Goal: Find specific page/section: Find specific page/section

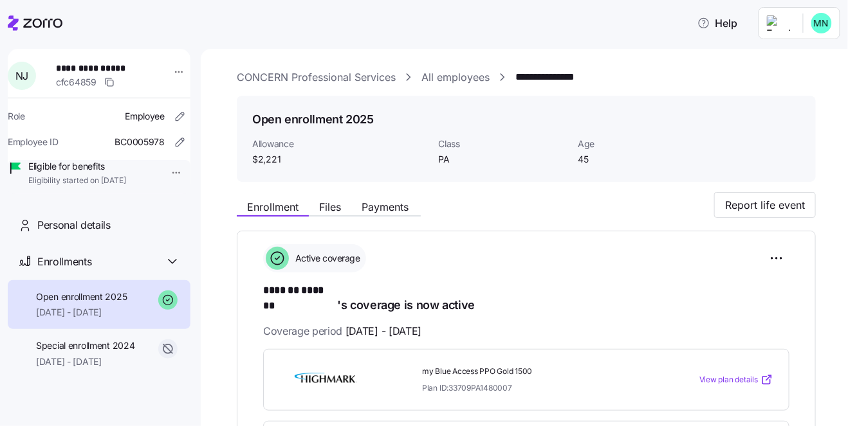
scroll to position [132, 0]
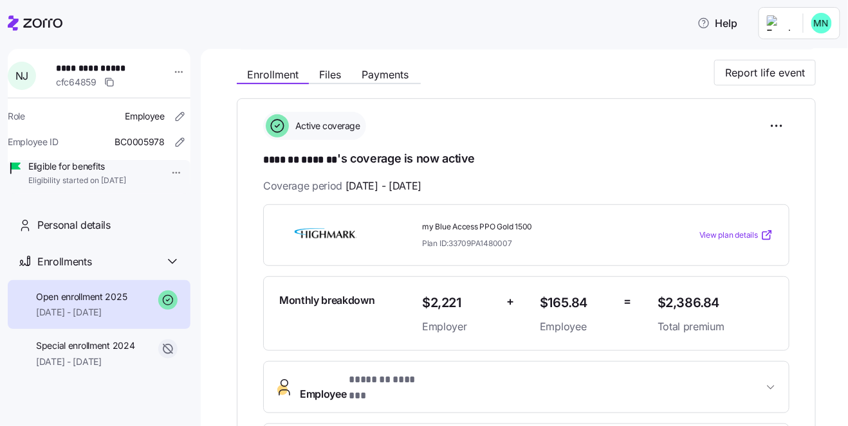
click at [41, 23] on icon at bounding box center [42, 23] width 39 height 9
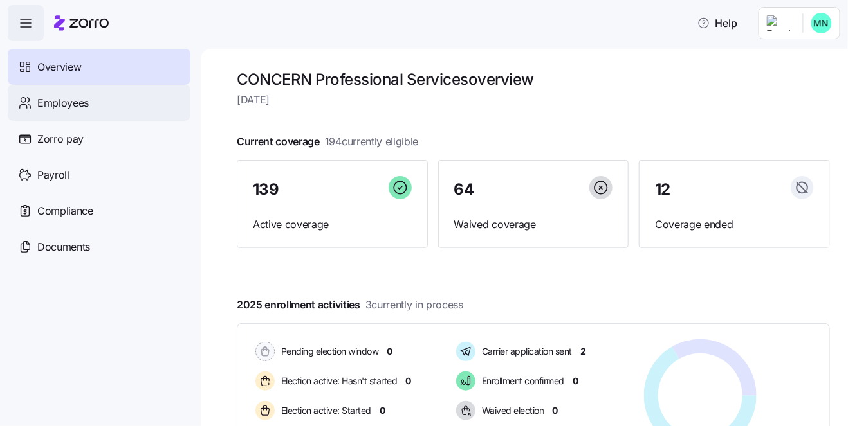
click at [66, 106] on span "Employees" at bounding box center [62, 103] width 51 height 16
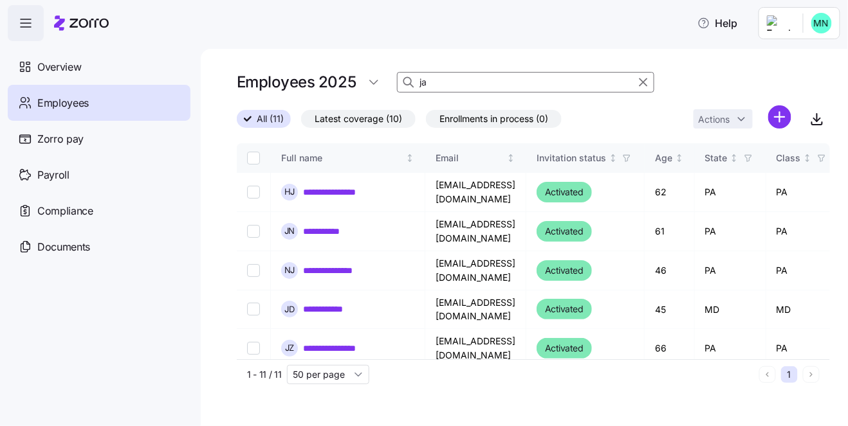
type input "j"
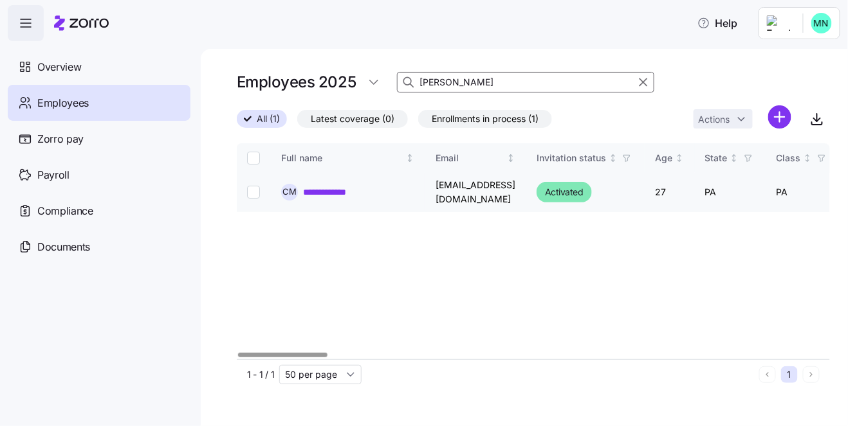
type input "[PERSON_NAME]"
click at [320, 188] on link "**********" at bounding box center [334, 192] width 62 height 13
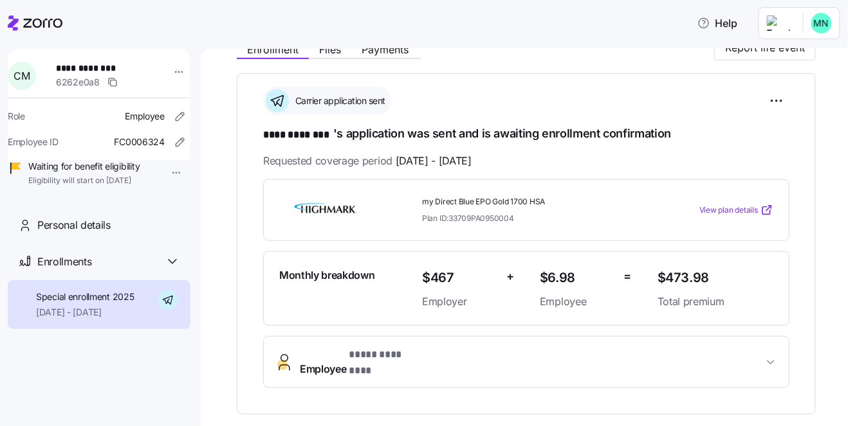
scroll to position [147, 0]
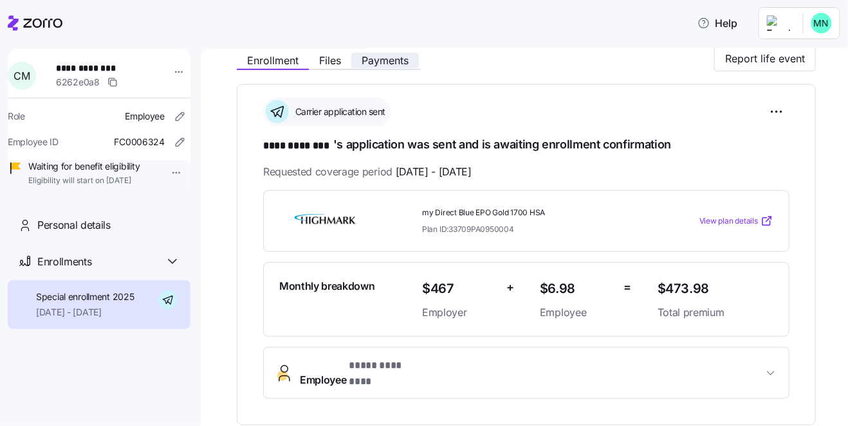
click at [371, 60] on span "Payments" at bounding box center [384, 60] width 47 height 10
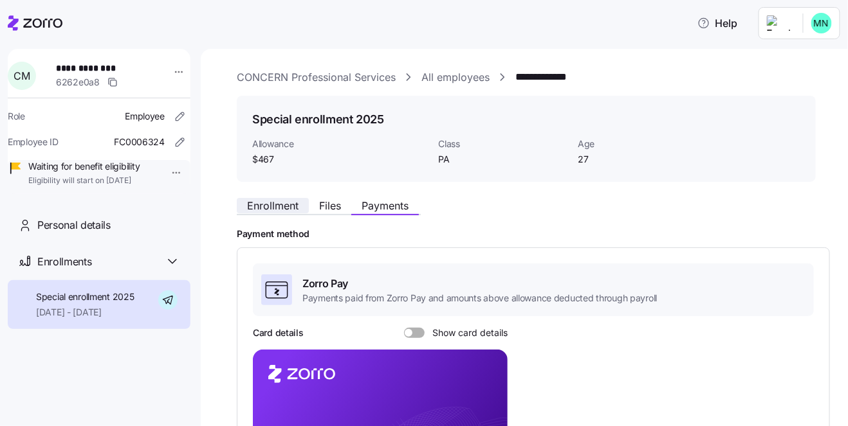
click at [271, 203] on span "Enrollment" at bounding box center [272, 206] width 51 height 10
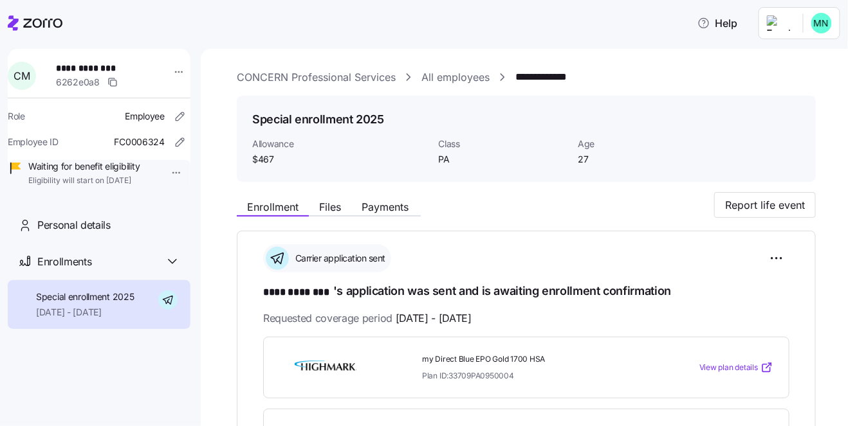
drag, startPoint x: 622, startPoint y: 188, endPoint x: 523, endPoint y: 201, distance: 99.8
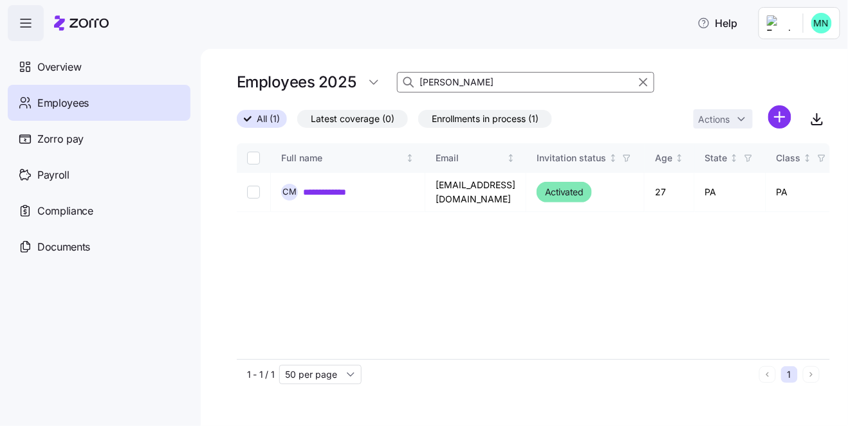
drag, startPoint x: 446, startPoint y: 82, endPoint x: 414, endPoint y: 81, distance: 32.2
click at [414, 81] on div "[PERSON_NAME]" at bounding box center [525, 82] width 257 height 21
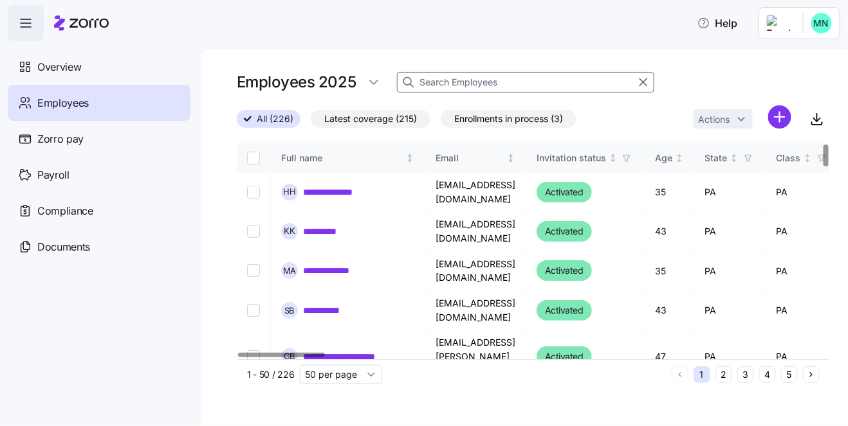
click at [491, 75] on input at bounding box center [525, 82] width 257 height 21
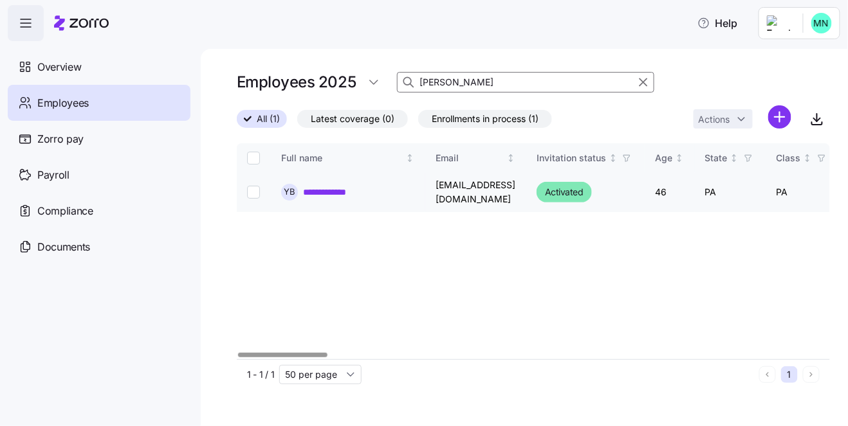
type input "[PERSON_NAME]"
click at [368, 192] on link "**********" at bounding box center [338, 192] width 71 height 13
drag, startPoint x: 464, startPoint y: 82, endPoint x: 395, endPoint y: 80, distance: 69.5
click at [395, 80] on div "Employees 2025 [PERSON_NAME]" at bounding box center [533, 82] width 593 height 26
type input "[PERSON_NAME]"
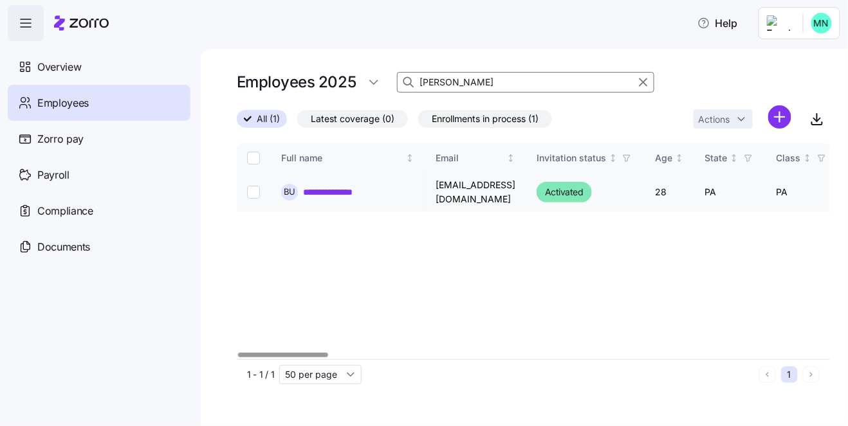
click at [354, 189] on link "**********" at bounding box center [338, 192] width 71 height 13
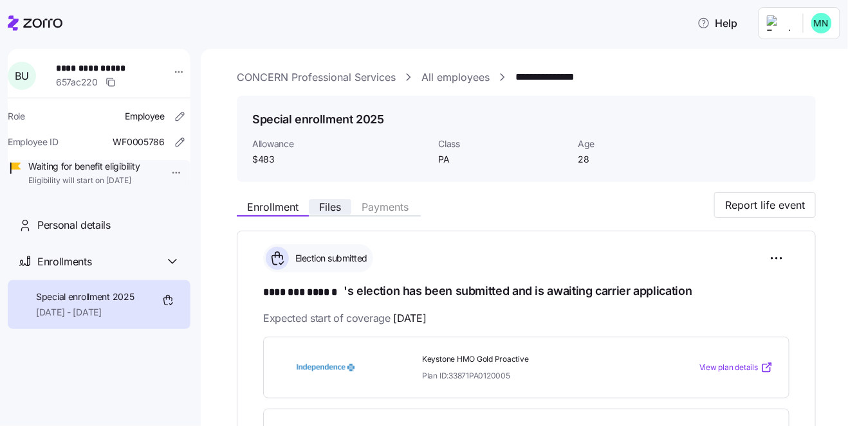
click at [343, 208] on button "Files" at bounding box center [330, 206] width 42 height 15
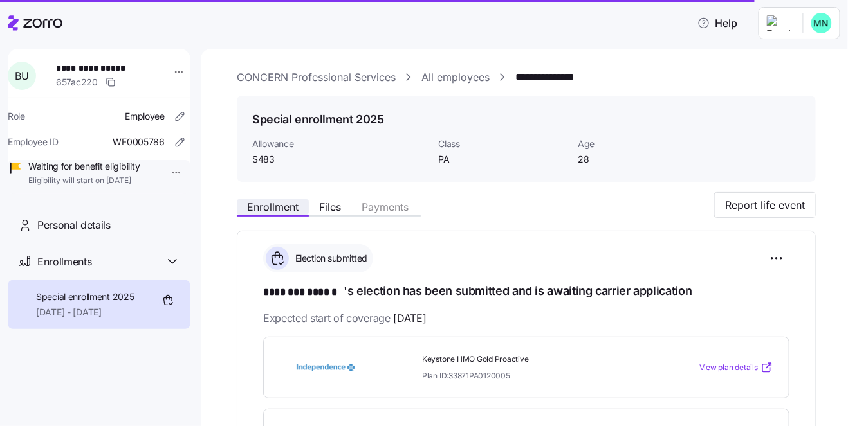
click at [274, 210] on span "Enrollment" at bounding box center [272, 207] width 51 height 10
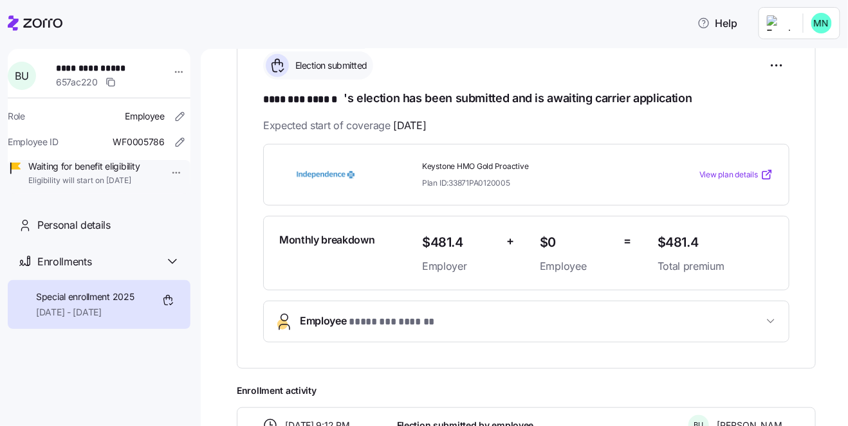
scroll to position [237, 0]
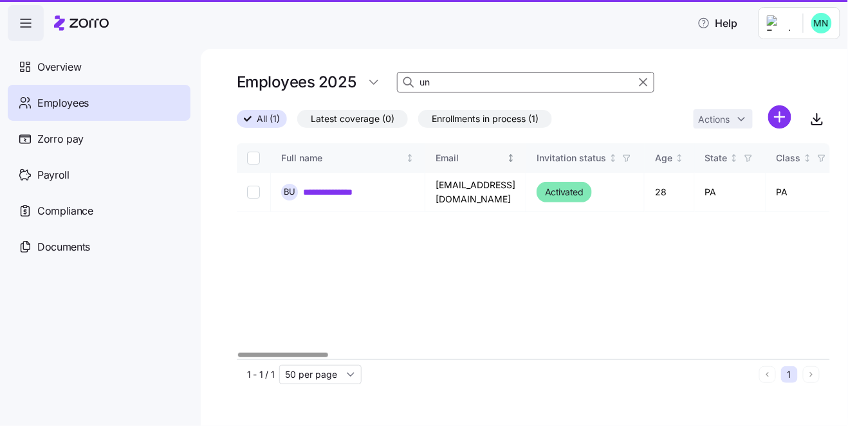
type input "u"
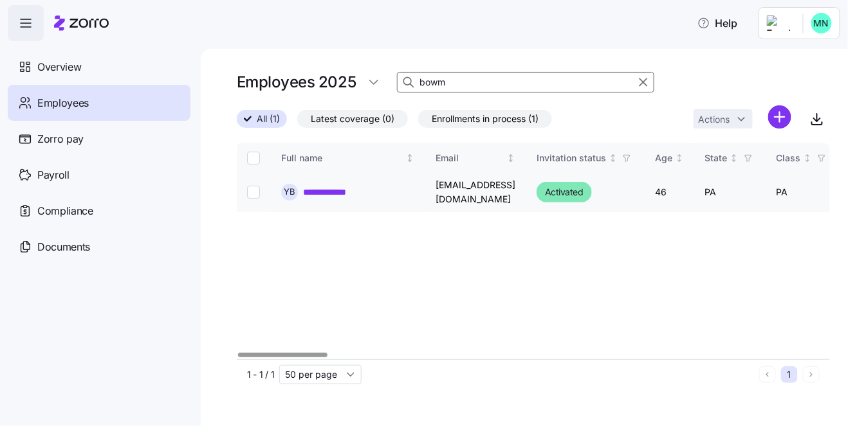
type input "bowm"
click at [368, 184] on div "**********" at bounding box center [347, 192] width 133 height 17
click at [361, 195] on link "**********" at bounding box center [338, 192] width 71 height 13
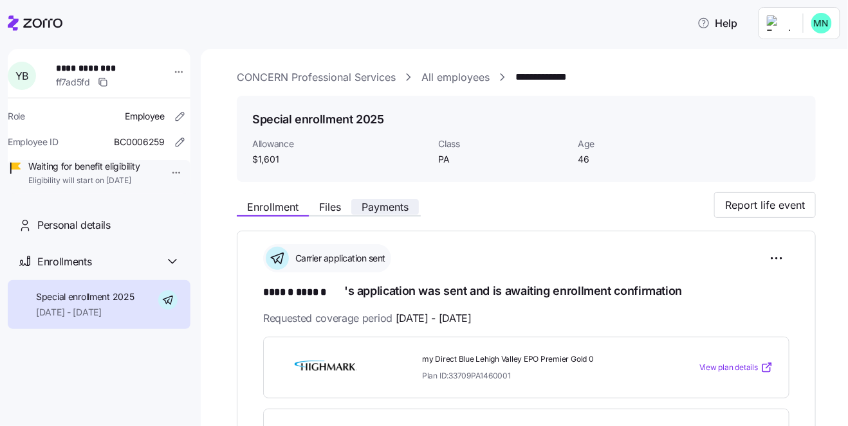
click at [387, 200] on button "Payments" at bounding box center [385, 206] width 68 height 15
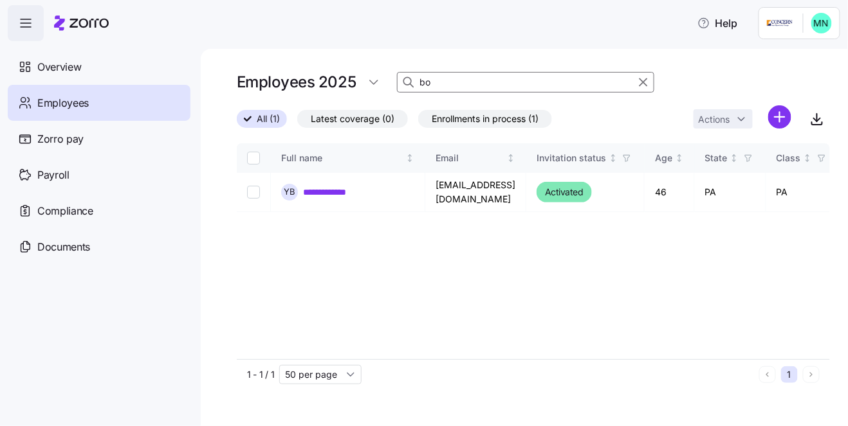
type input "b"
type input "[PERSON_NAME]"
click at [349, 194] on link "**********" at bounding box center [338, 192] width 71 height 13
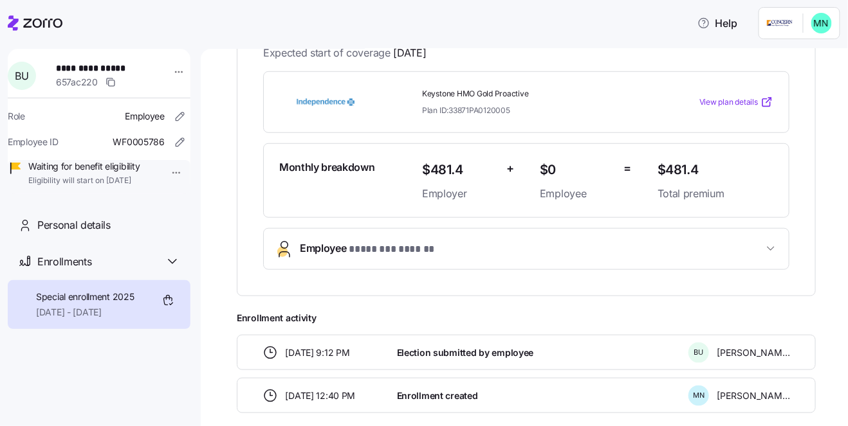
scroll to position [221, 0]
